Goal: Find specific page/section: Find specific page/section

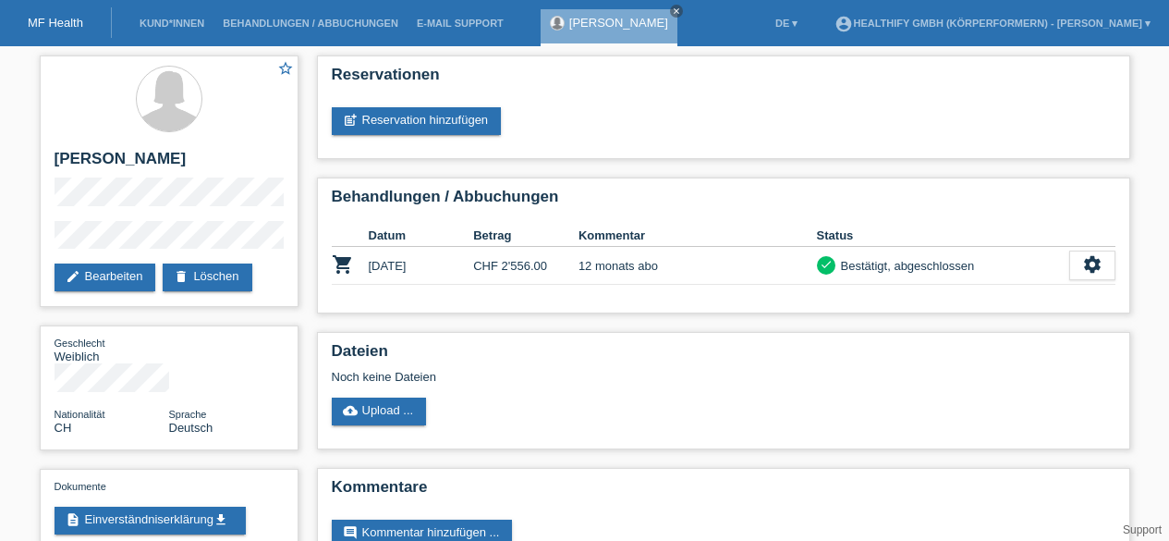
scroll to position [48, 0]
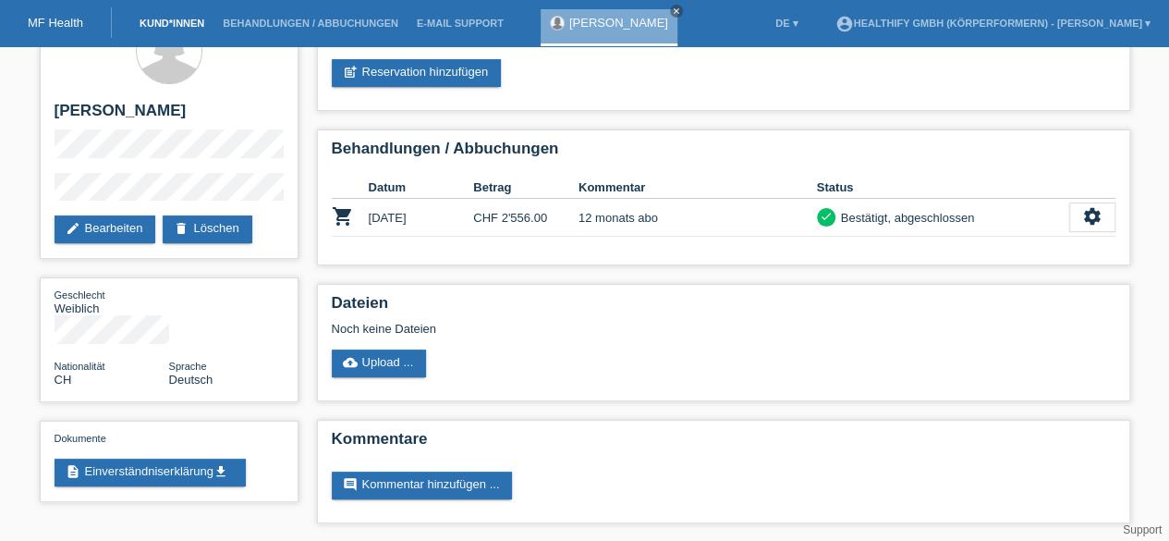
click at [169, 20] on link "Kund*innen" at bounding box center [171, 23] width 83 height 11
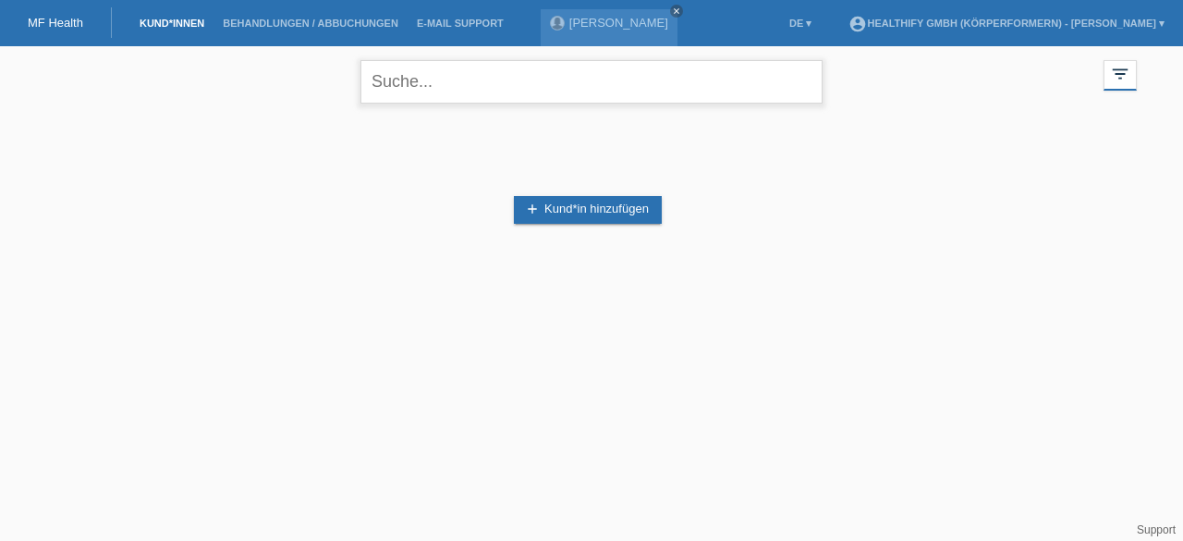
click at [437, 84] on input "text" at bounding box center [591, 81] width 462 height 43
type input "regina"
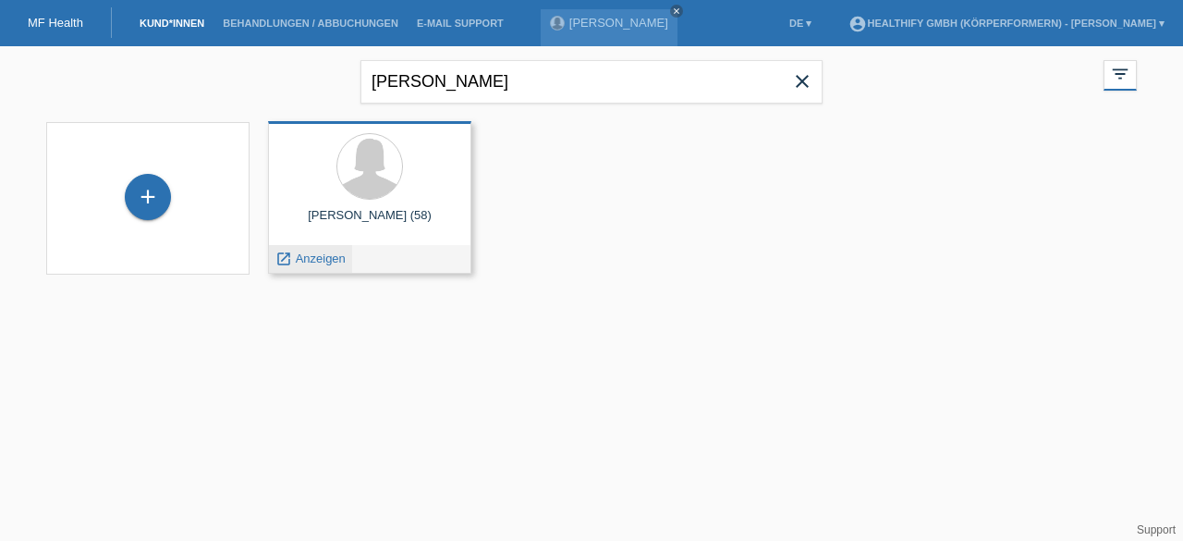
click at [327, 245] on div "launch Anzeigen" at bounding box center [310, 259] width 83 height 28
click at [325, 260] on span "Anzeigen" at bounding box center [321, 258] width 50 height 14
